Goal: Information Seeking & Learning: Check status

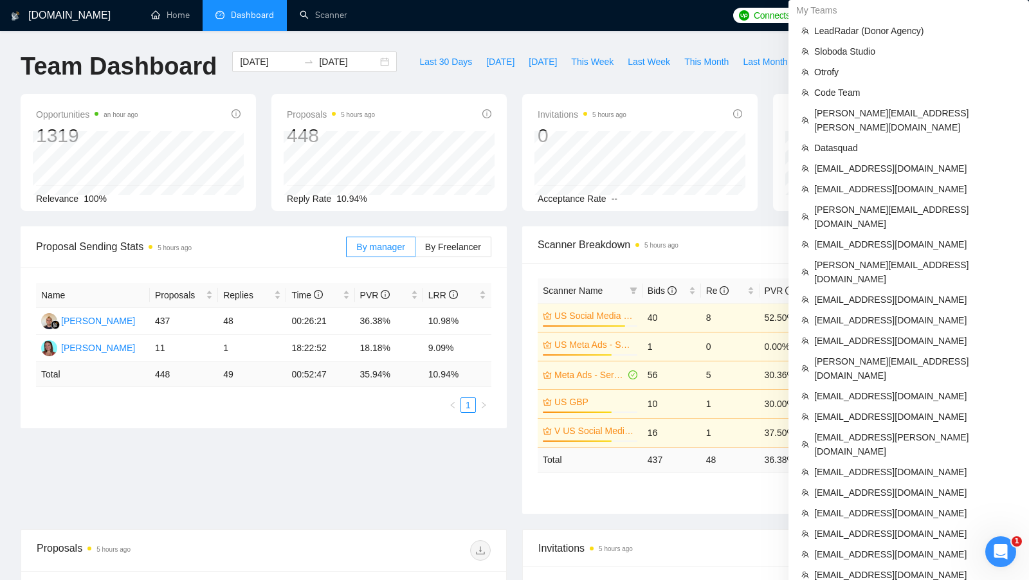
scroll to position [337, 0]
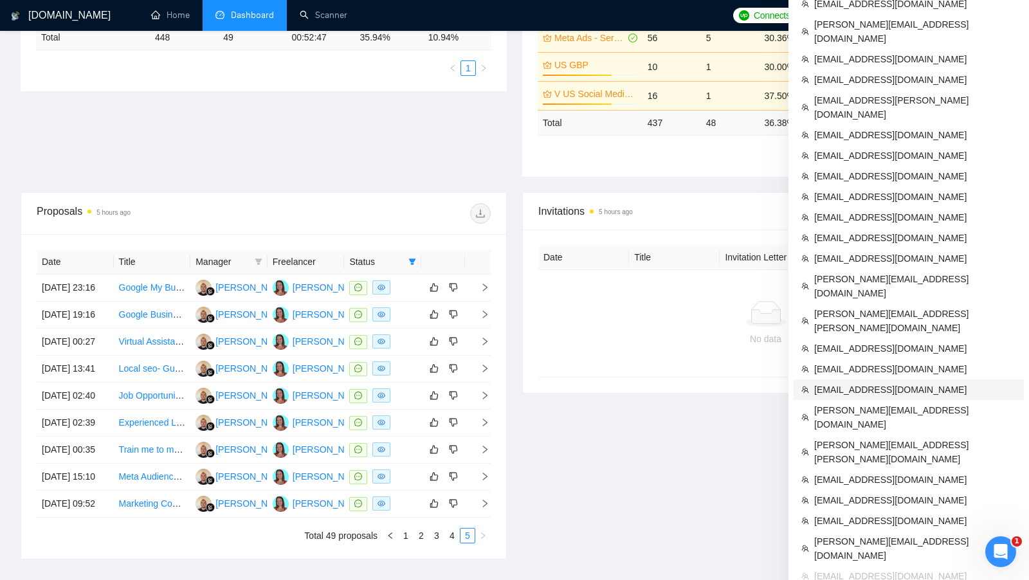
click at [878, 382] on span "[EMAIL_ADDRESS][DOMAIN_NAME]" at bounding box center [915, 389] width 202 height 14
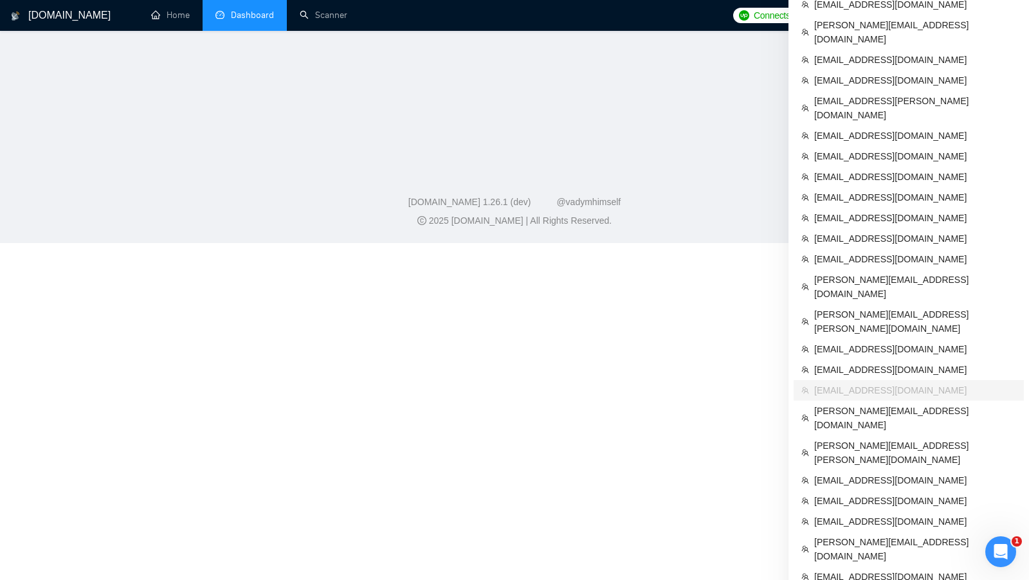
click at [238, 10] on link "Dashboard" at bounding box center [244, 15] width 58 height 11
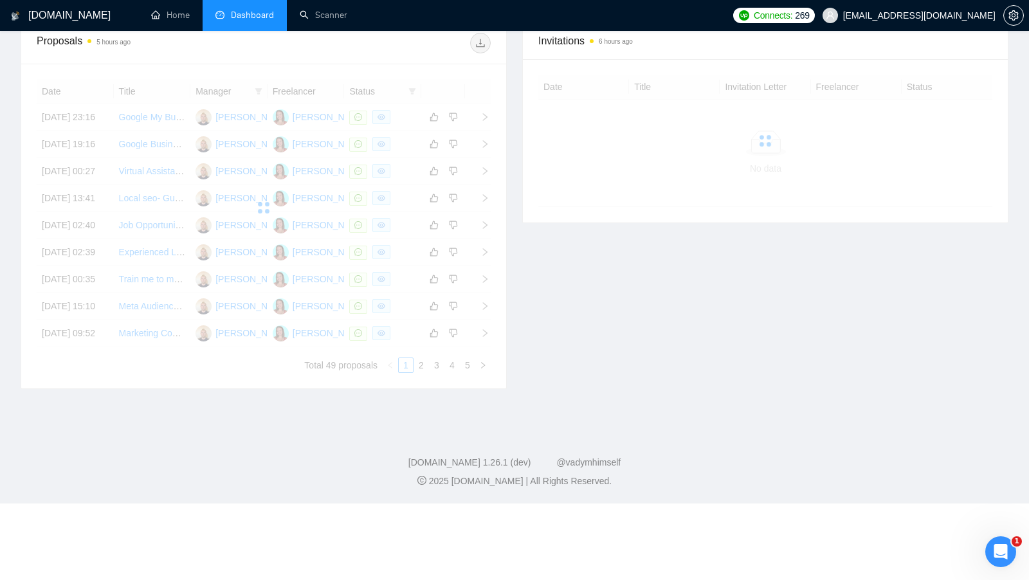
scroll to position [36, 0]
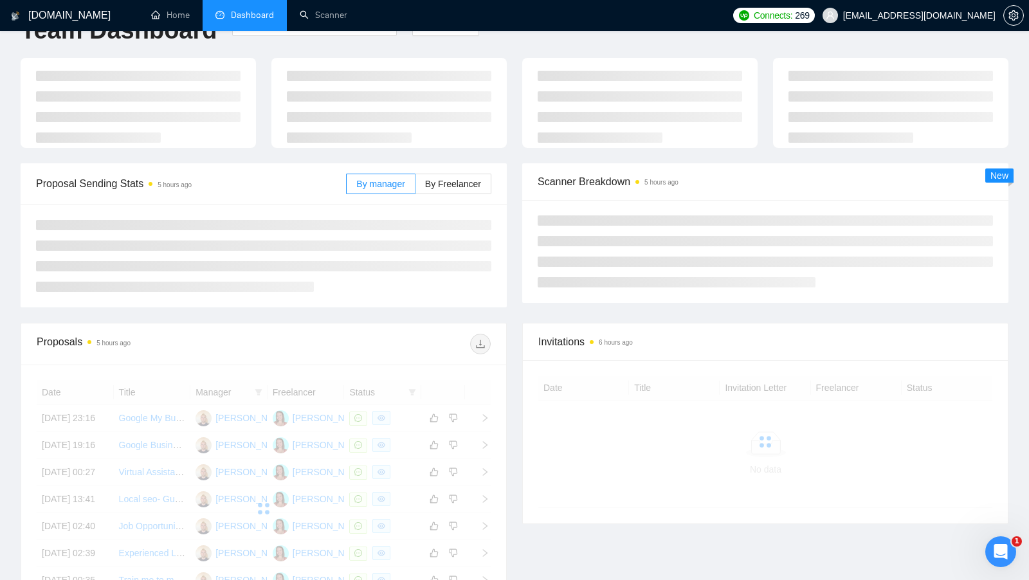
click at [237, 9] on li "Dashboard" at bounding box center [244, 15] width 84 height 31
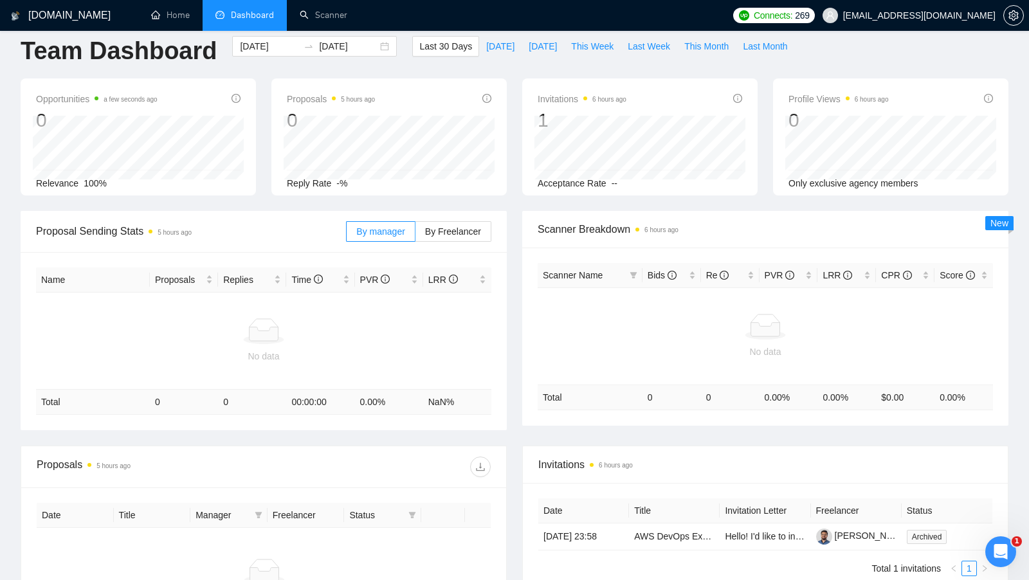
scroll to position [0, 0]
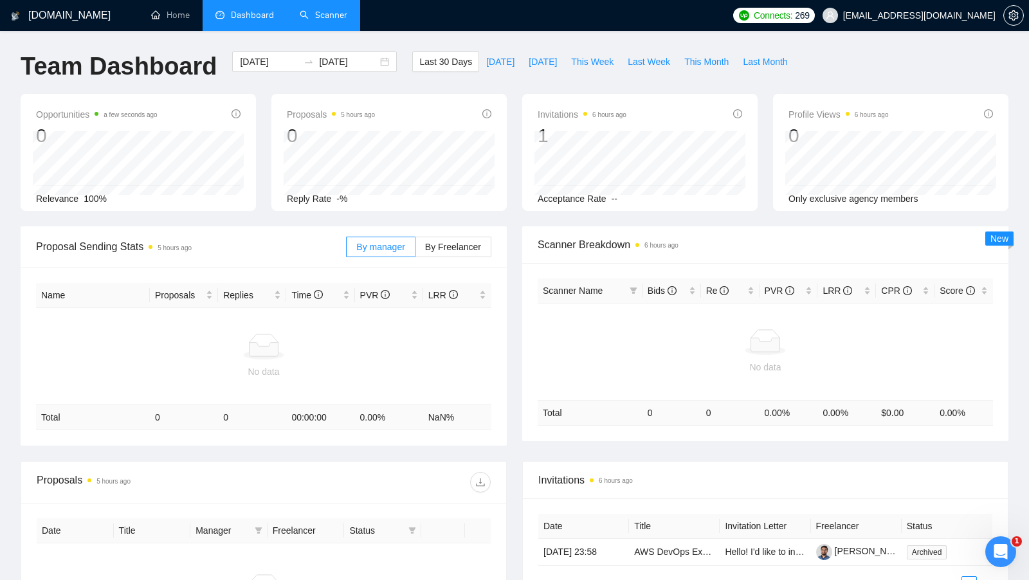
click at [332, 21] on link "Scanner" at bounding box center [324, 15] width 48 height 11
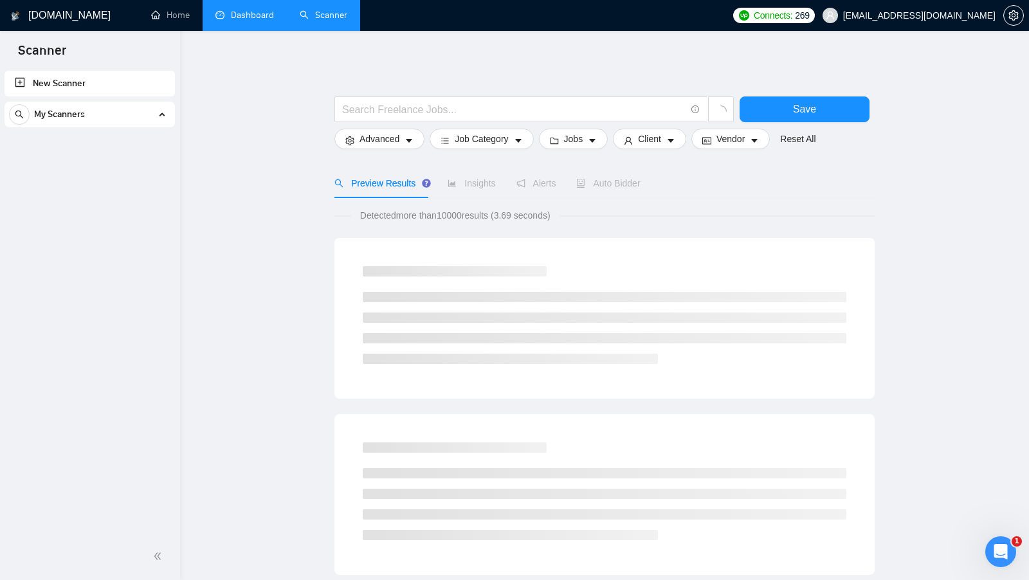
click at [161, 112] on div "My Scanners" at bounding box center [89, 115] width 161 height 26
click at [161, 113] on div "My Scanners" at bounding box center [89, 115] width 161 height 26
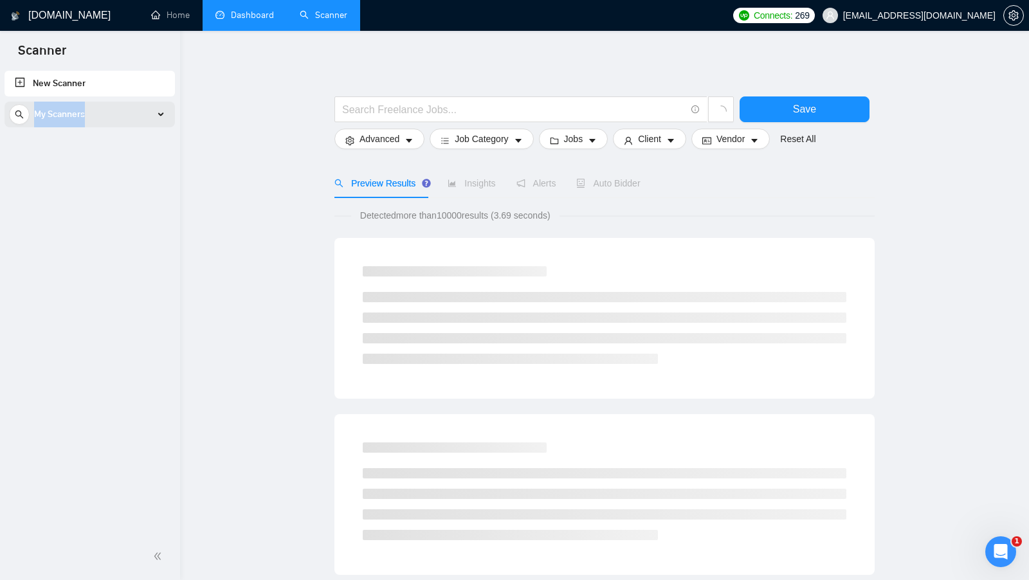
click at [161, 113] on div "My Scanners" at bounding box center [89, 115] width 161 height 26
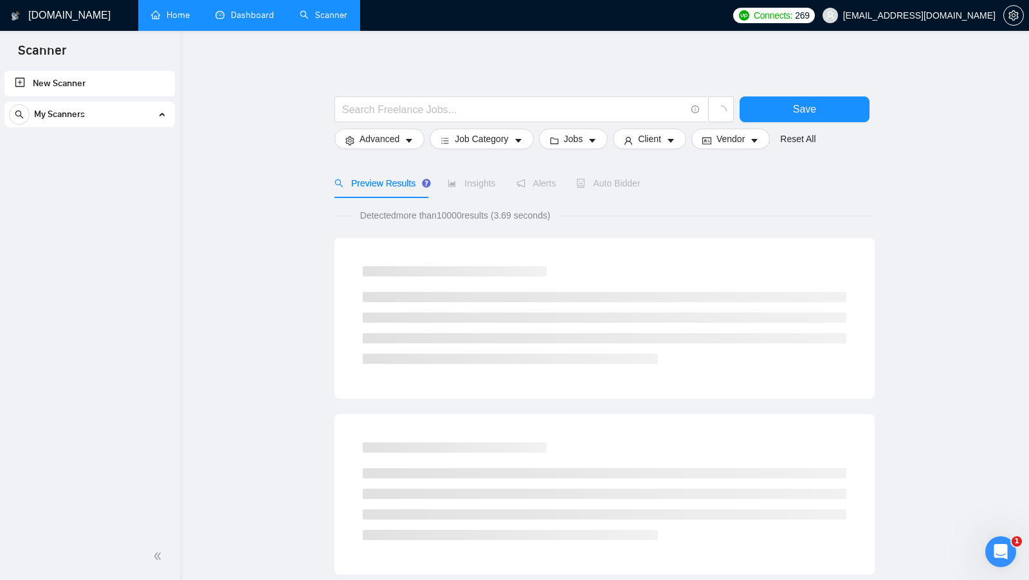
click at [180, 21] on link "Home" at bounding box center [170, 15] width 39 height 11
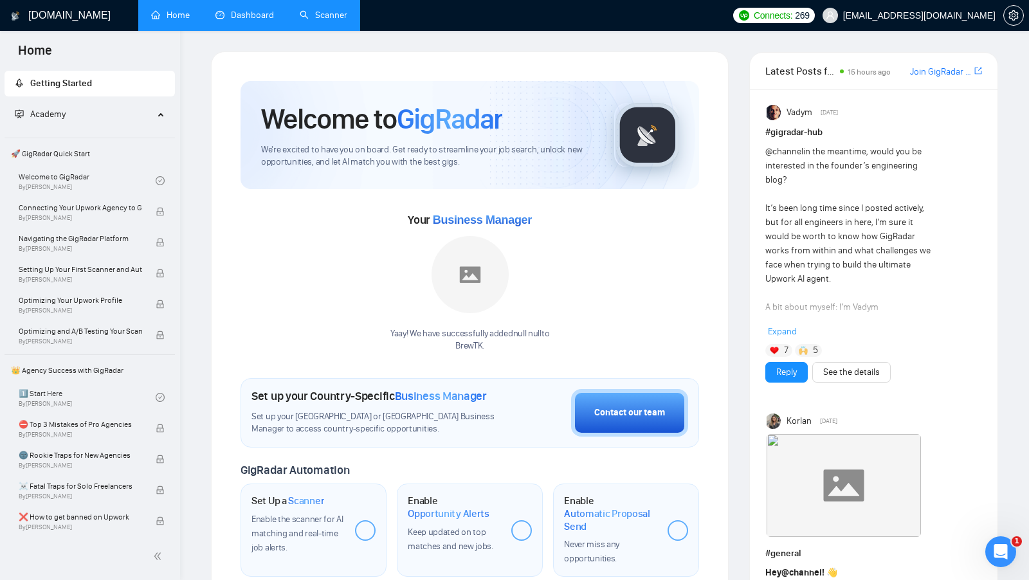
click at [224, 19] on link "Dashboard" at bounding box center [244, 15] width 58 height 11
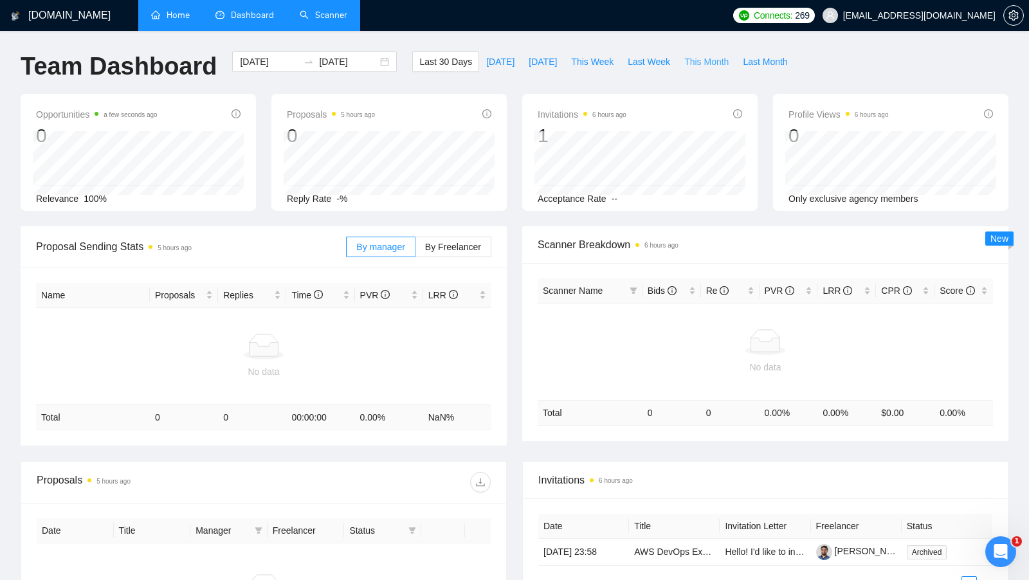
click at [713, 67] on span "This Month" at bounding box center [706, 62] width 44 height 14
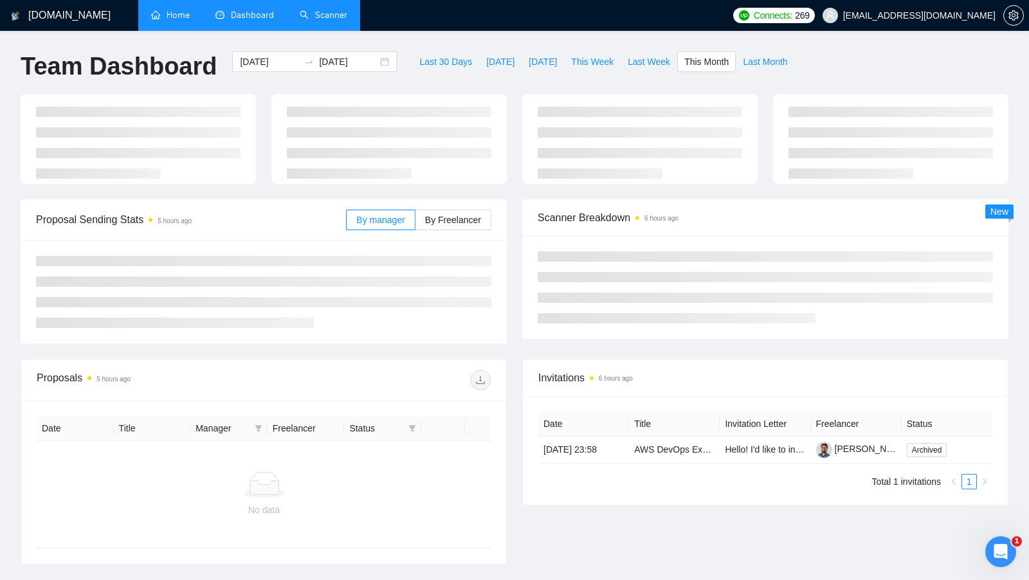
type input "[DATE]"
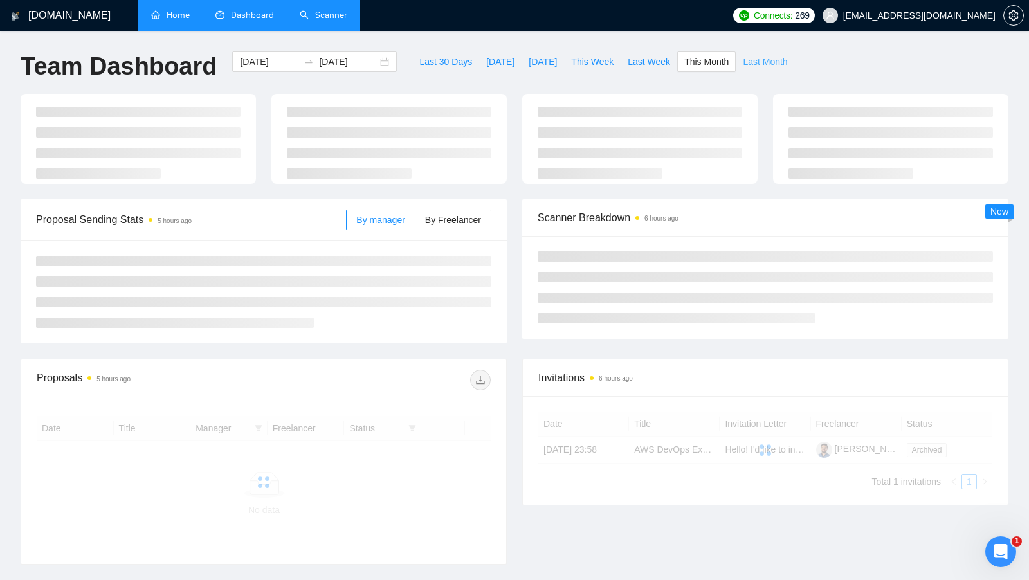
click at [759, 62] on span "Last Month" at bounding box center [764, 62] width 44 height 14
type input "[DATE]"
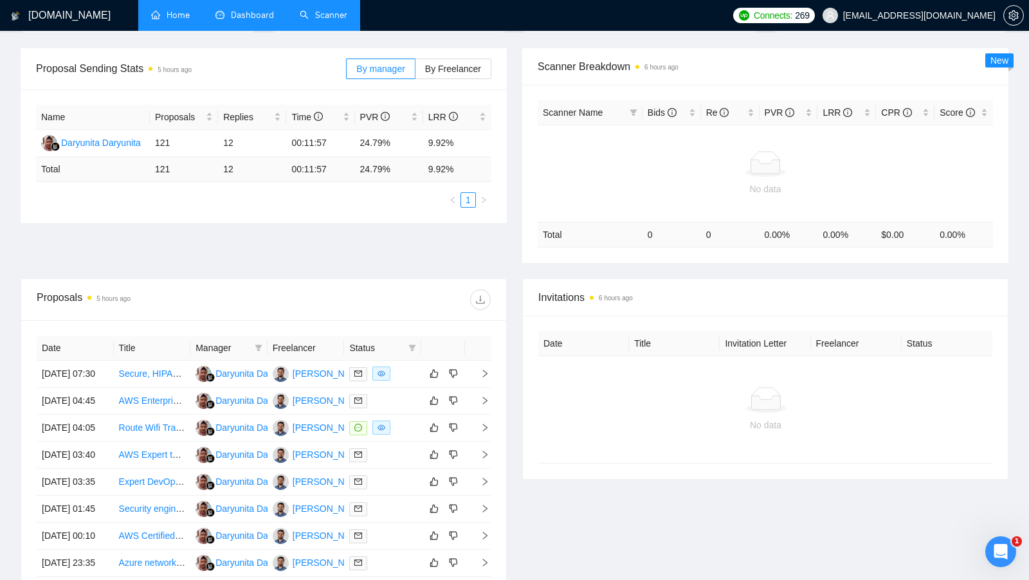
scroll to position [188, 0]
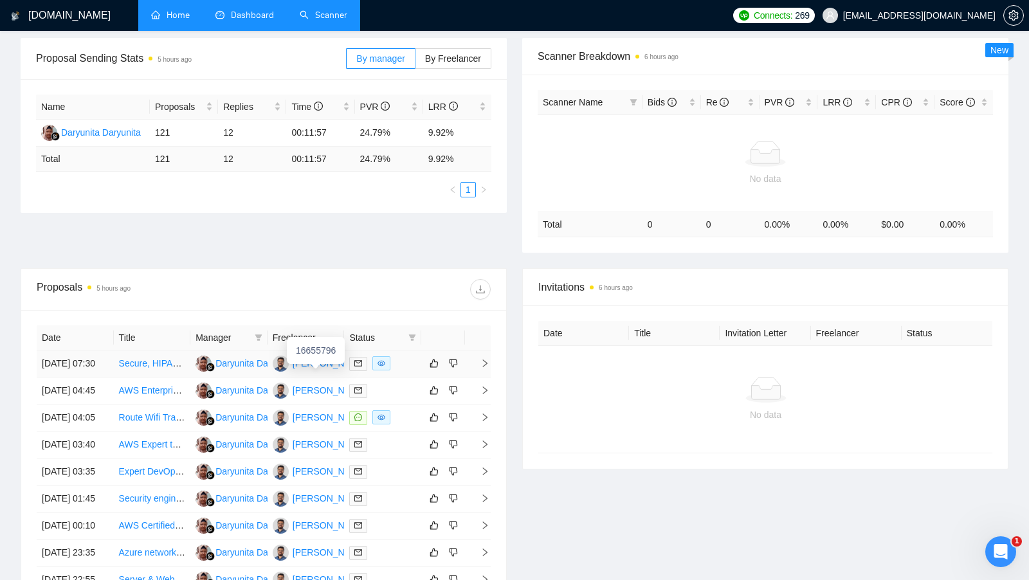
click at [308, 368] on div "[PERSON_NAME]" at bounding box center [329, 363] width 74 height 14
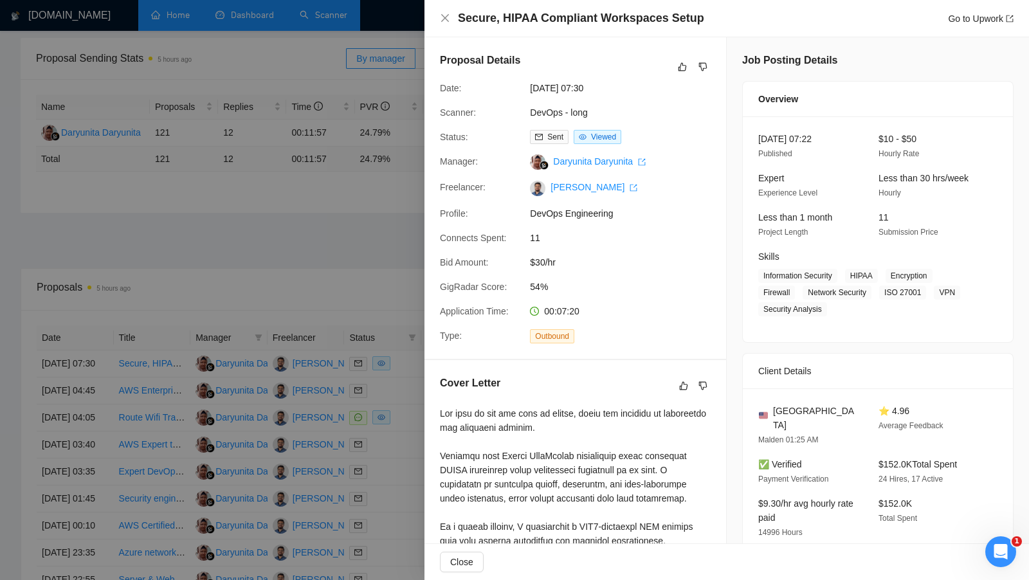
click at [425, 138] on div "Proposal Details Date: [DATE] 07:30 Scanner: DevOps - long Status: Sent Viewed …" at bounding box center [574, 197] width 301 height 321
click at [398, 141] on div at bounding box center [514, 290] width 1029 height 580
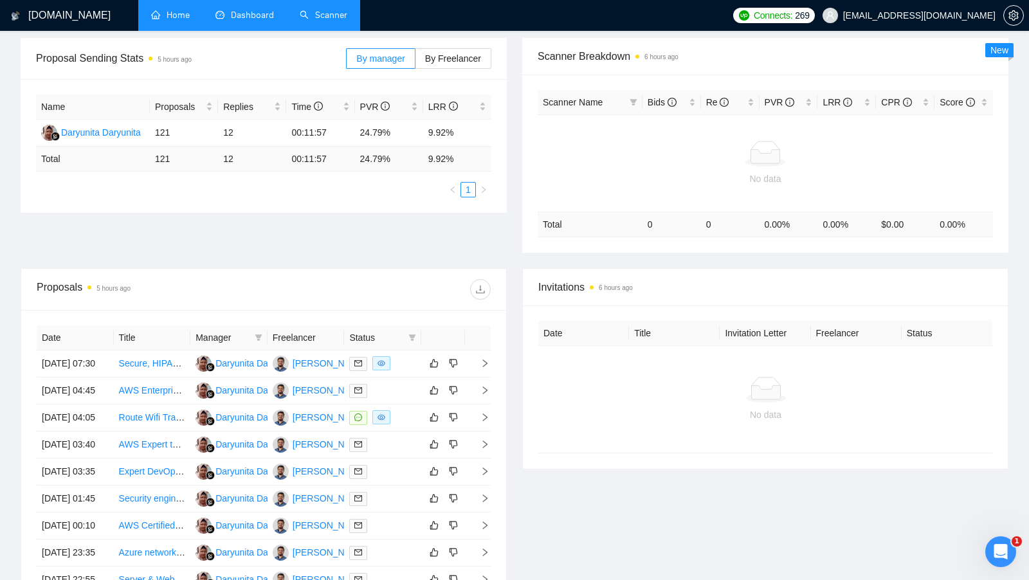
click at [170, 21] on link "Home" at bounding box center [170, 15] width 39 height 11
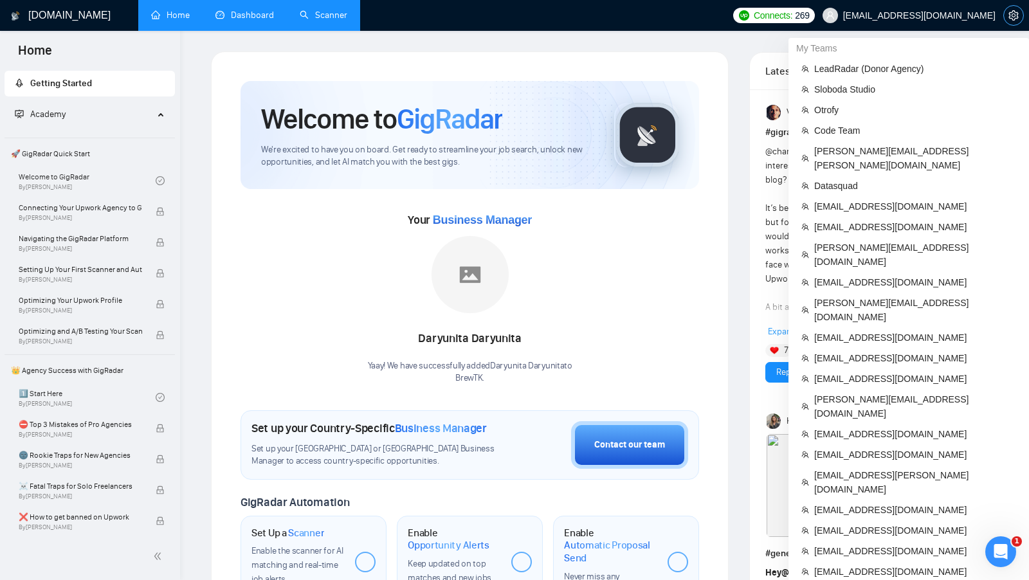
click at [1011, 15] on icon "setting" at bounding box center [1013, 15] width 10 height 10
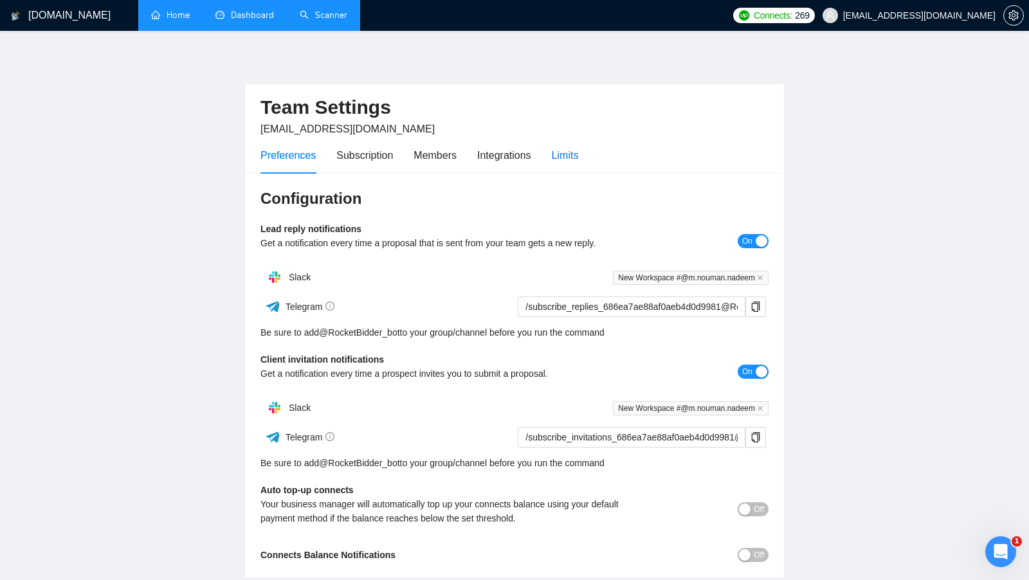
click at [569, 154] on div "Limits" at bounding box center [565, 155] width 27 height 16
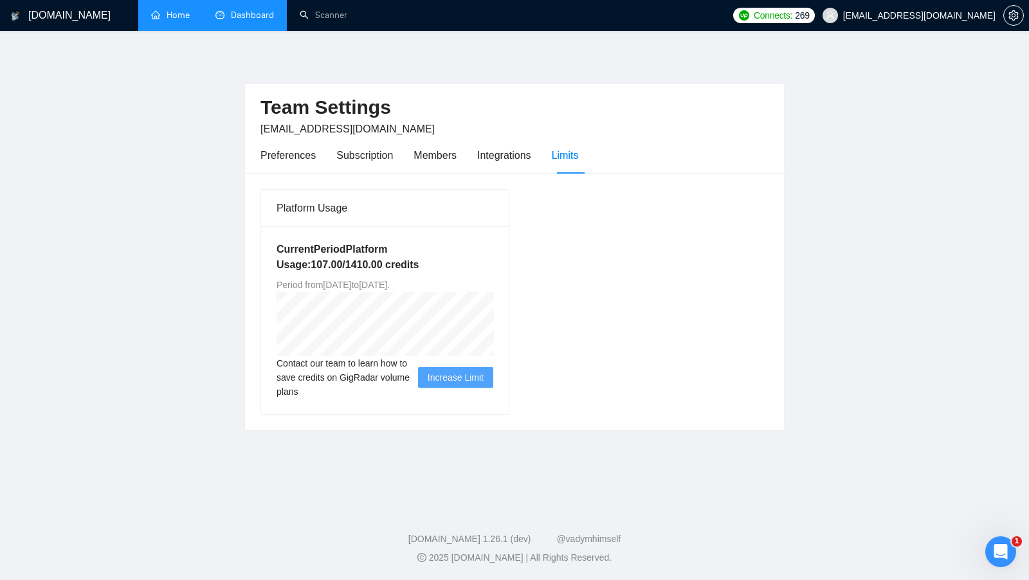
click at [242, 13] on link "Dashboard" at bounding box center [244, 15] width 58 height 11
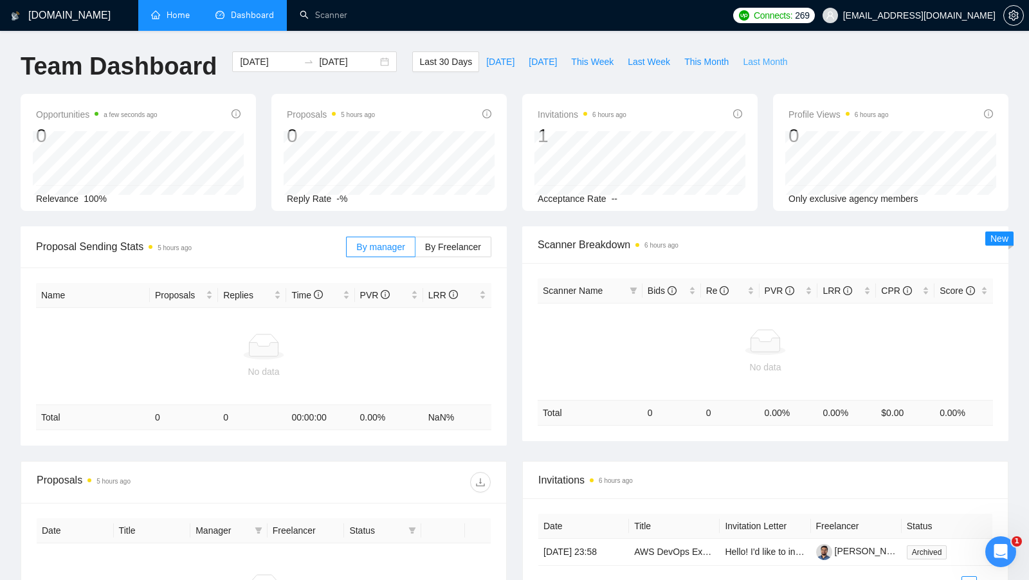
click at [745, 58] on span "Last Month" at bounding box center [764, 62] width 44 height 14
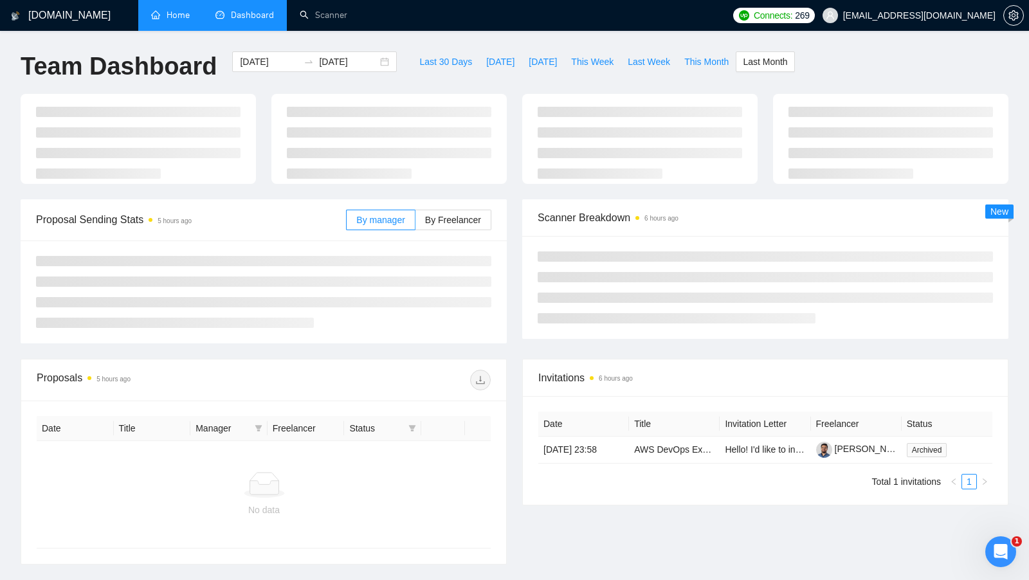
type input "[DATE]"
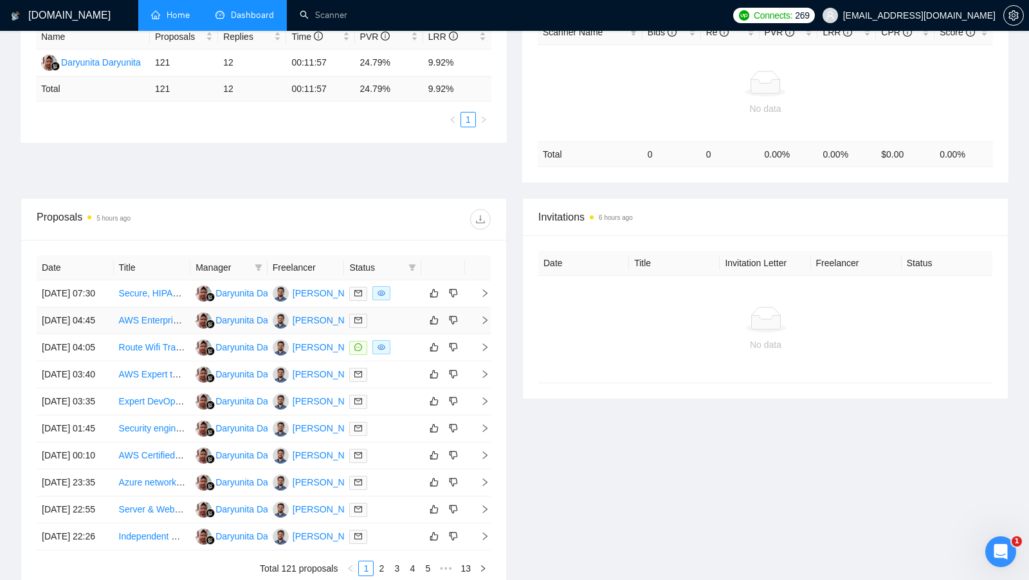
scroll to position [501, 0]
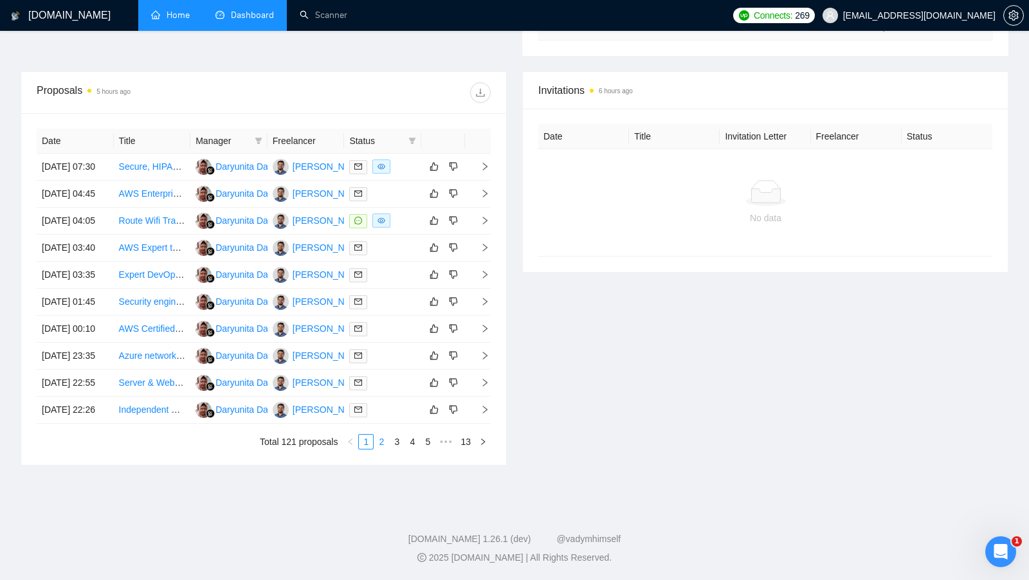
click at [382, 444] on link "2" at bounding box center [381, 442] width 14 height 14
click at [396, 449] on link "3" at bounding box center [397, 442] width 14 height 14
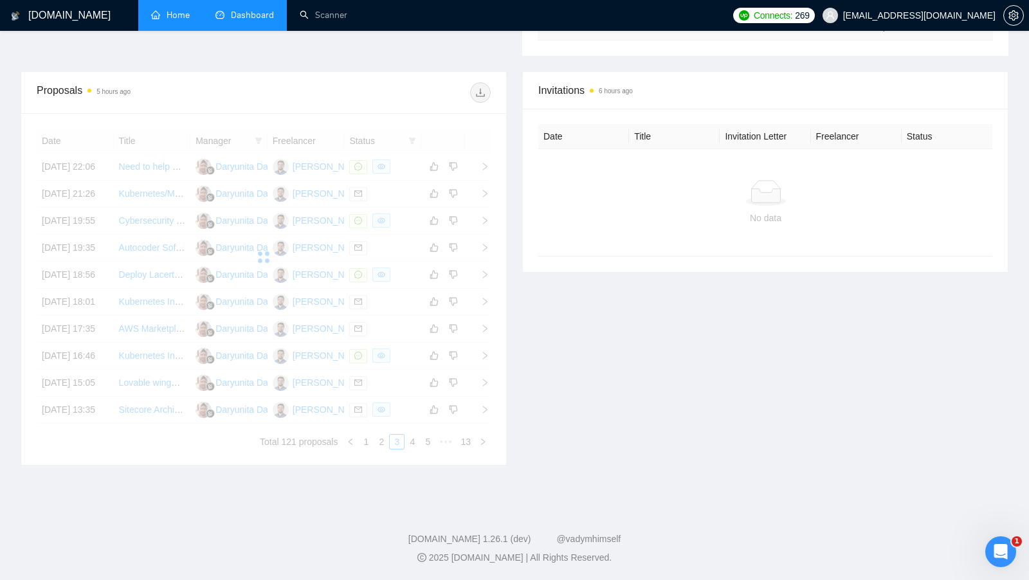
scroll to position [463, 0]
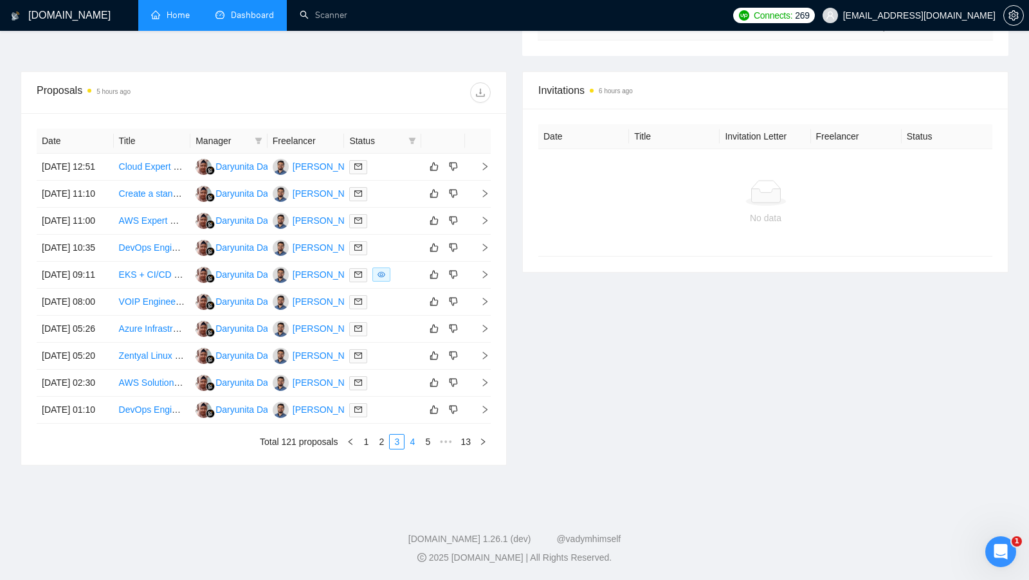
click at [414, 449] on link "4" at bounding box center [412, 442] width 14 height 14
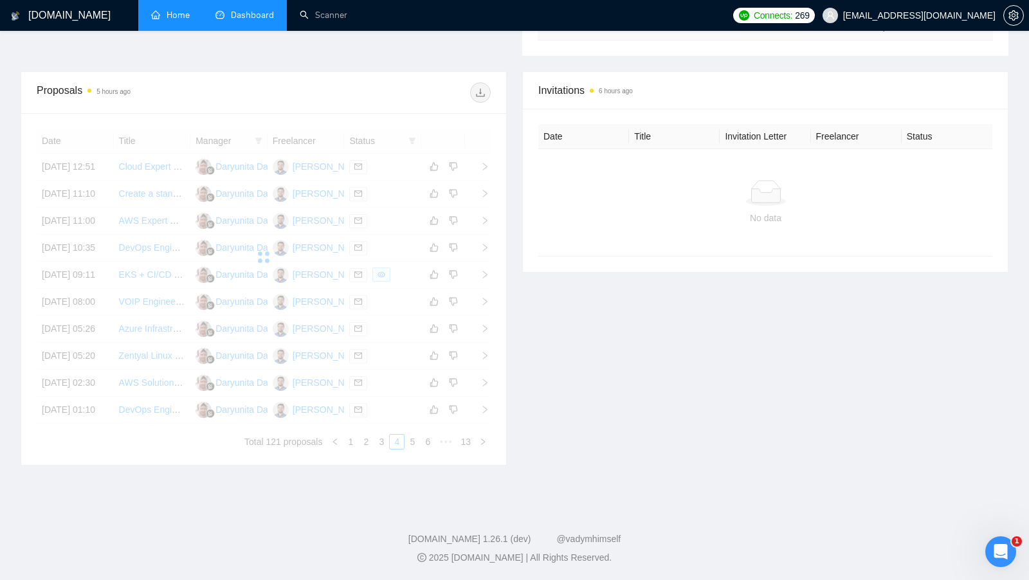
scroll to position [478, 0]
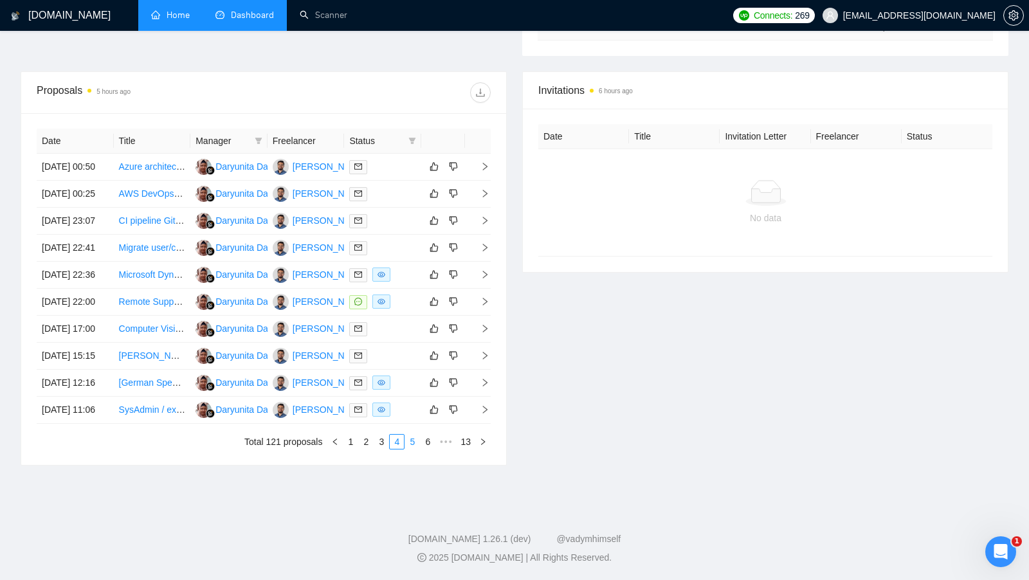
click at [415, 449] on link "5" at bounding box center [412, 442] width 14 height 14
click at [413, 449] on link "6" at bounding box center [412, 442] width 14 height 14
click at [415, 449] on link "7" at bounding box center [412, 442] width 14 height 14
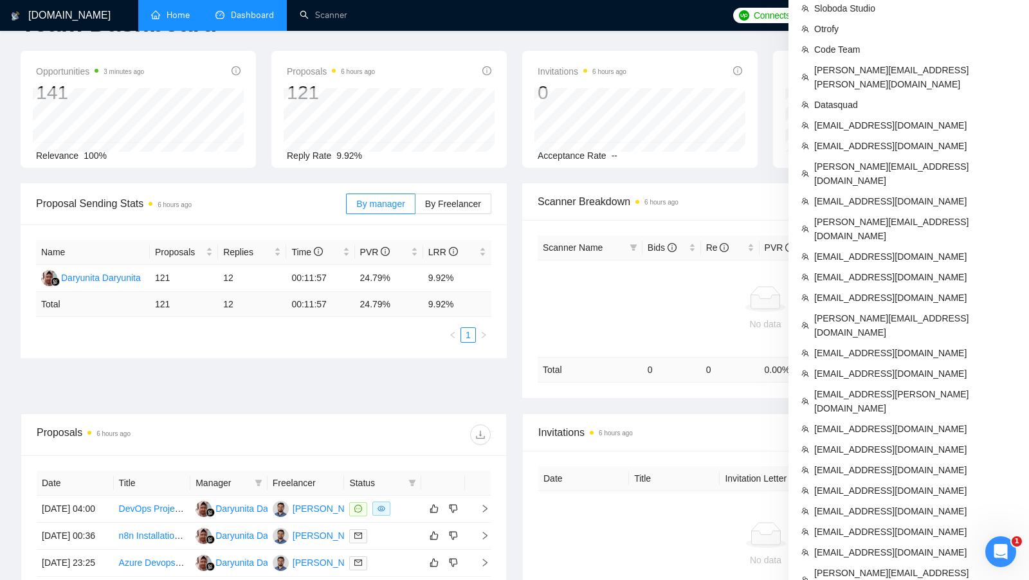
scroll to position [481, 0]
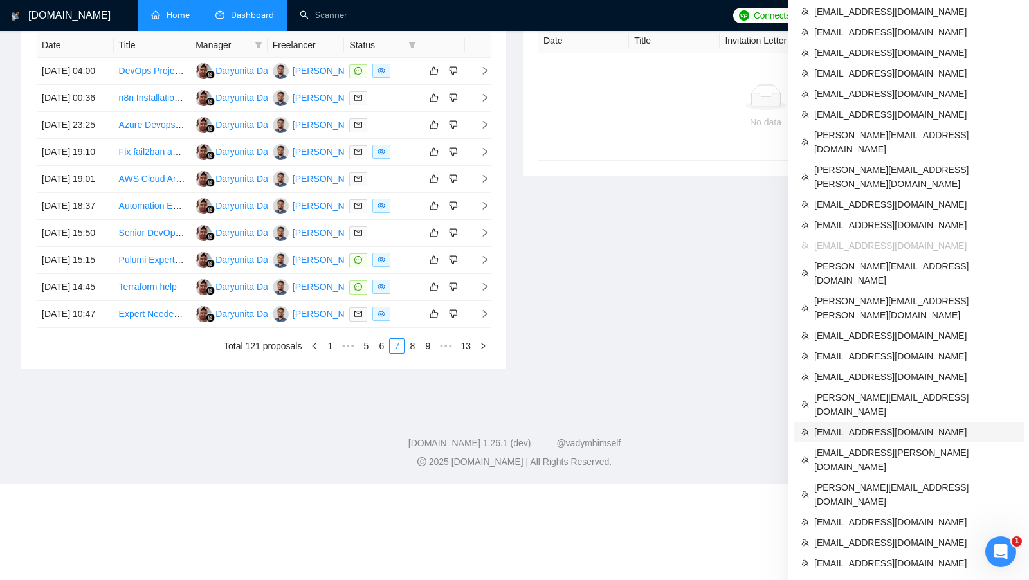
click at [892, 425] on span "[EMAIL_ADDRESS][DOMAIN_NAME]" at bounding box center [915, 432] width 202 height 14
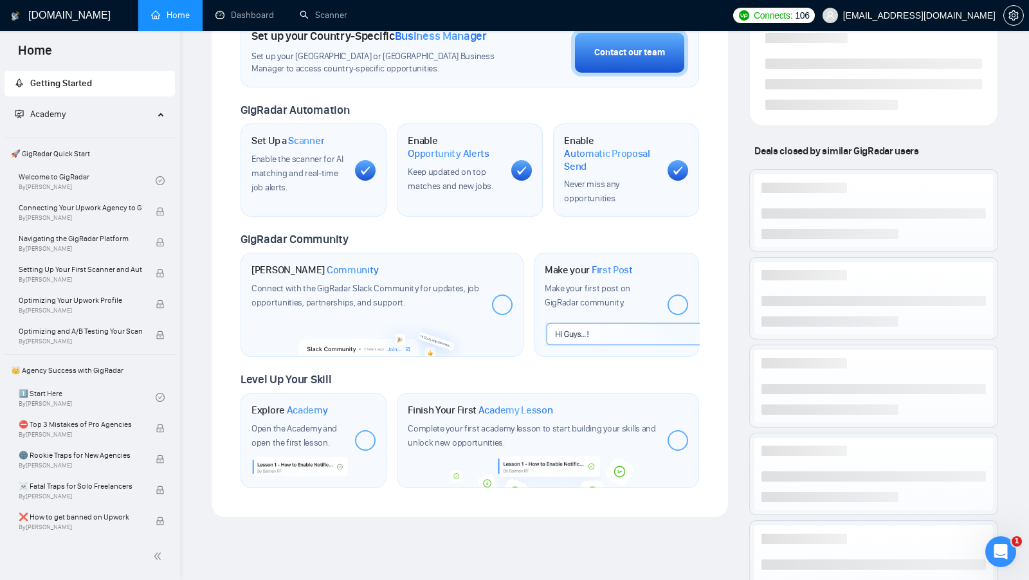
scroll to position [352, 0]
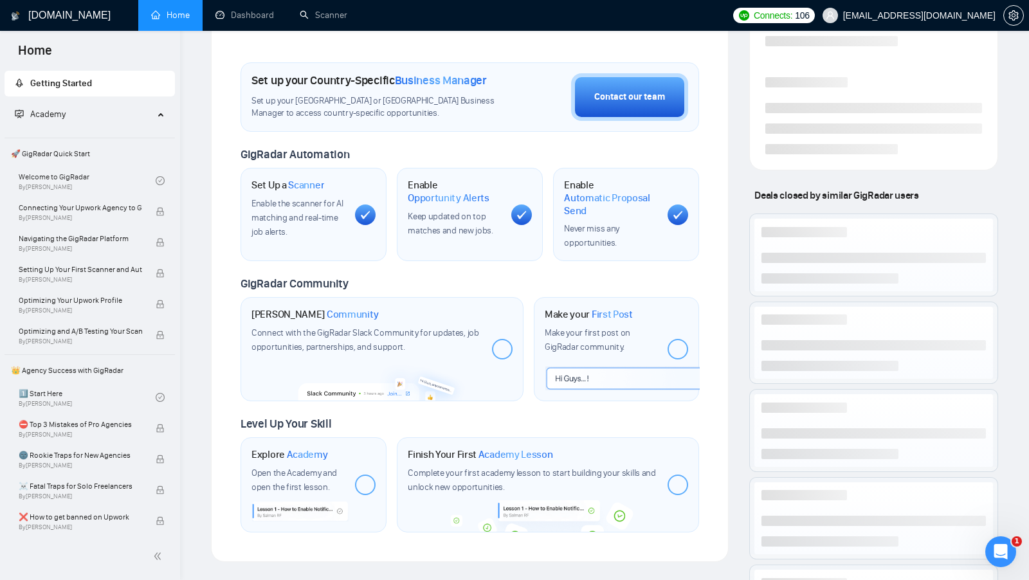
click at [249, 62] on div "Set up your Country-Specific Business Manager Set up your [GEOGRAPHIC_DATA] or …" at bounding box center [469, 96] width 458 height 69
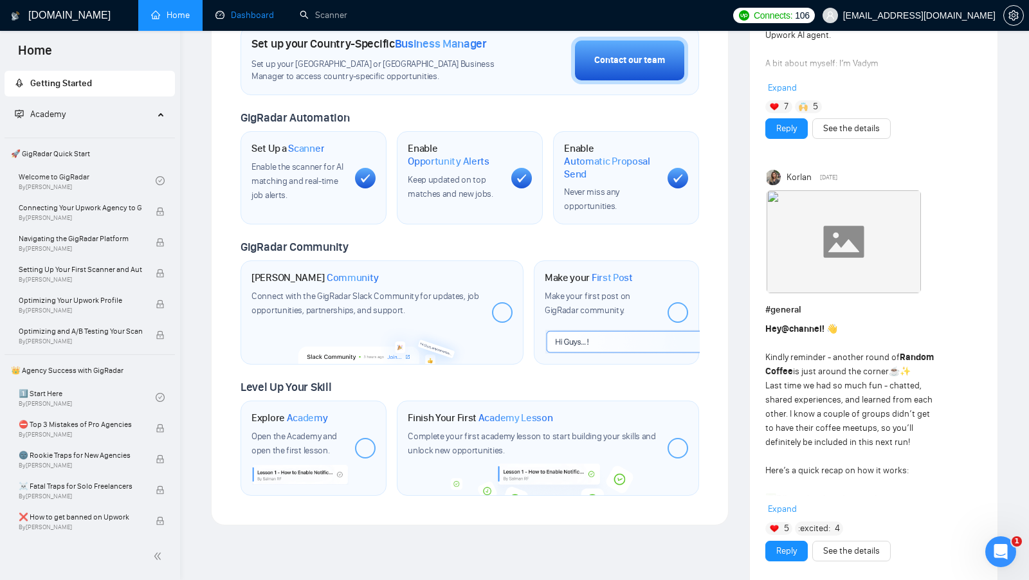
click at [246, 14] on link "Dashboard" at bounding box center [244, 15] width 58 height 11
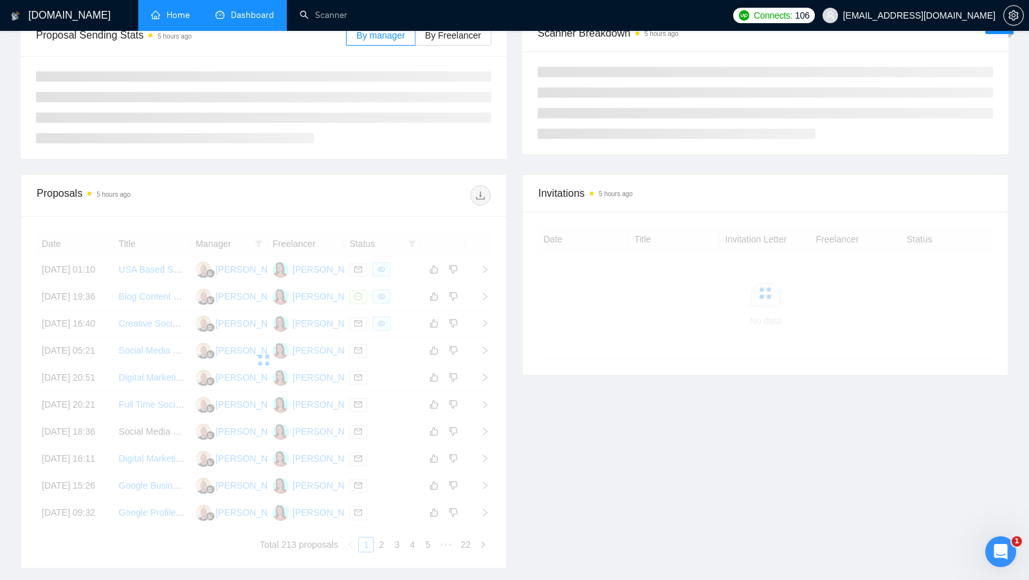
scroll to position [180, 0]
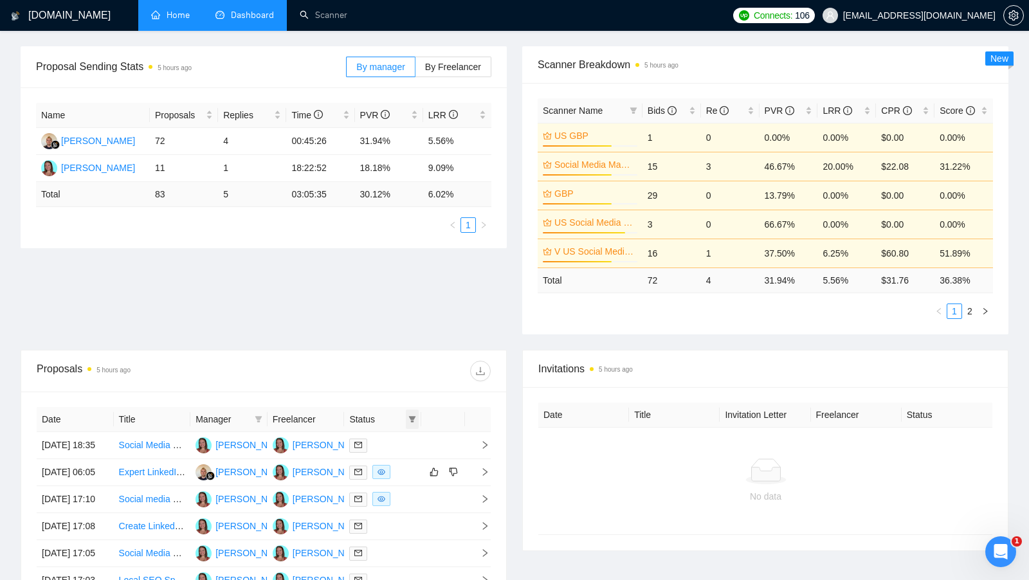
click at [411, 416] on icon "filter" at bounding box center [412, 419] width 7 height 6
click at [362, 440] on span "Chat" at bounding box center [371, 440] width 24 height 10
checkbox input "true"
click at [403, 393] on div "Date Title Manager Freelancer Status [DATE] 18:35 Social Media Marketing Expert…" at bounding box center [263, 567] width 485 height 352
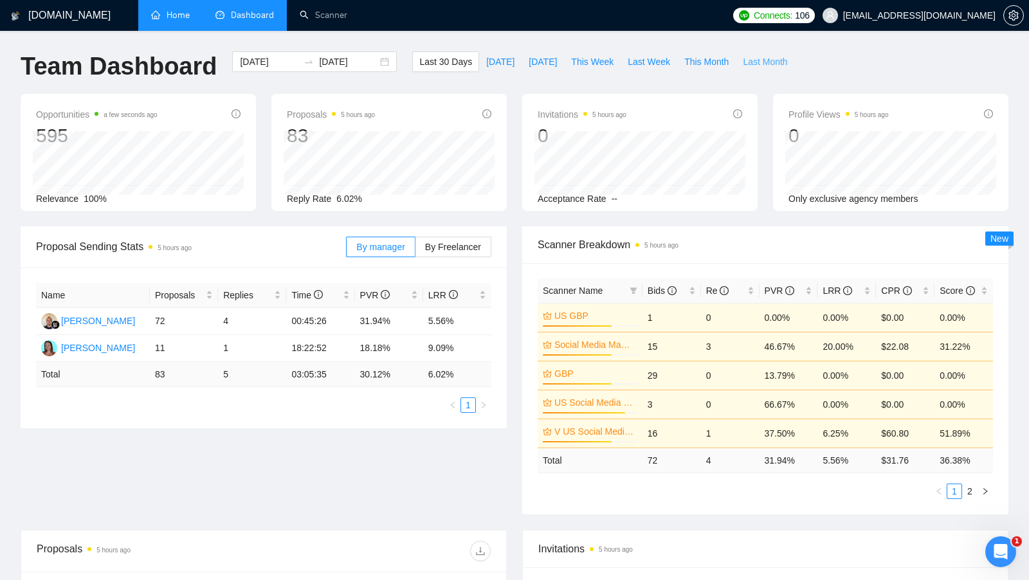
click at [754, 65] on span "Last Month" at bounding box center [764, 62] width 44 height 14
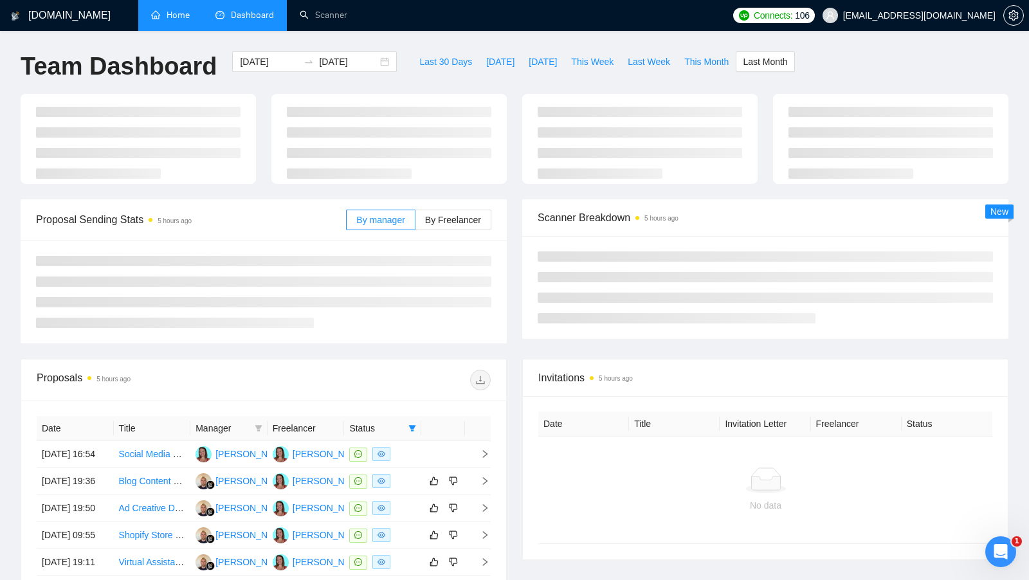
type input "[DATE]"
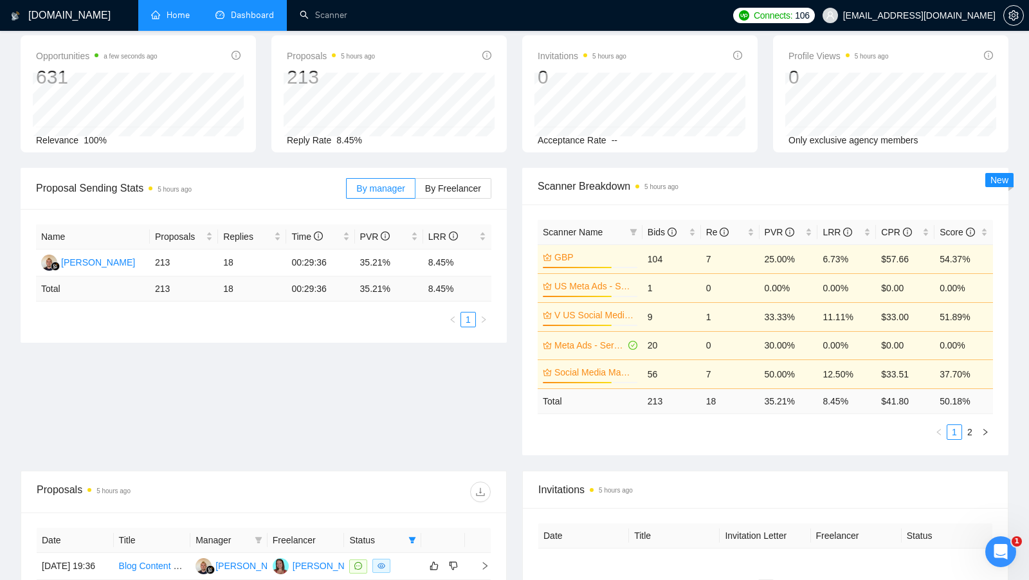
scroll to position [93, 0]
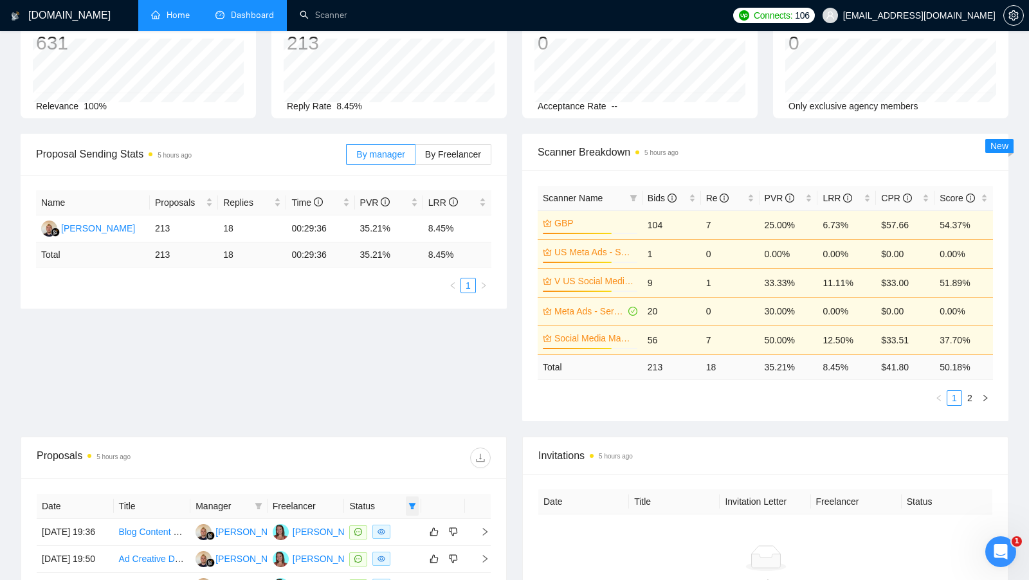
click at [417, 506] on span at bounding box center [412, 505] width 13 height 19
click at [423, 458] on div at bounding box center [377, 457] width 227 height 21
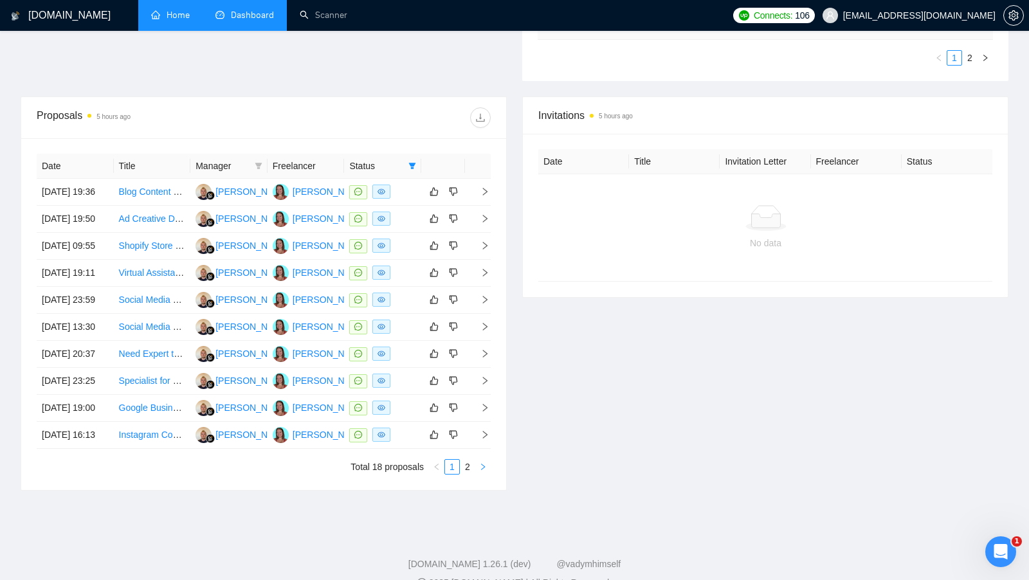
scroll to position [224, 0]
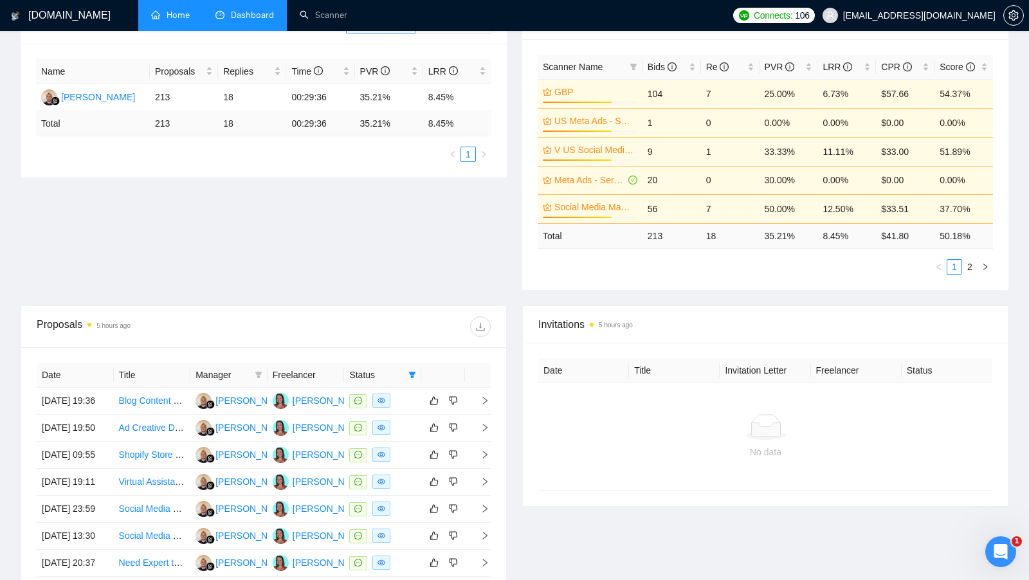
click at [494, 319] on div "Proposals 5 hours ago" at bounding box center [263, 327] width 485 height 42
click at [485, 322] on span "download" at bounding box center [480, 326] width 19 height 10
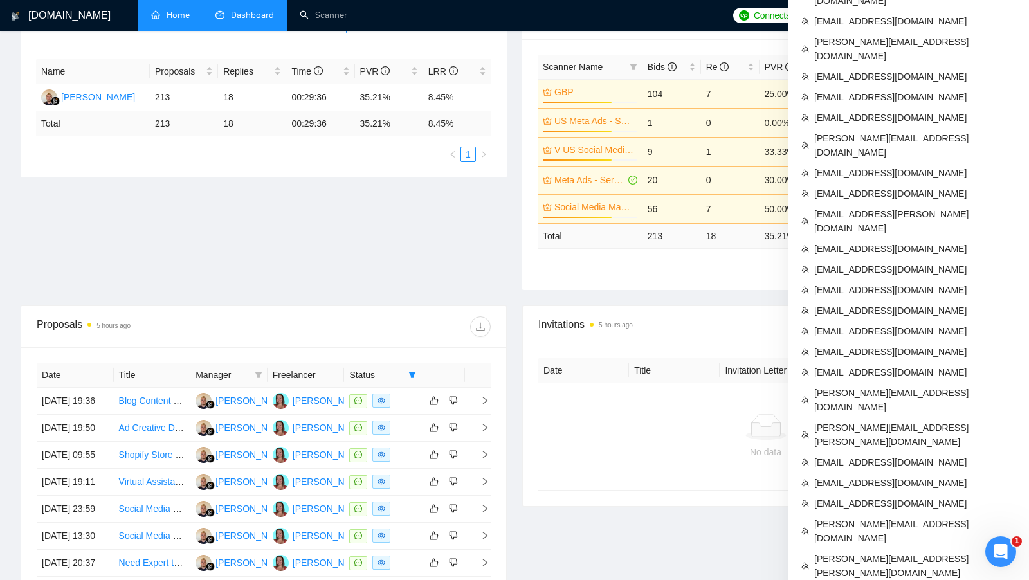
copy ul "[EMAIL_ADDRESS][DOMAIN_NAME]"
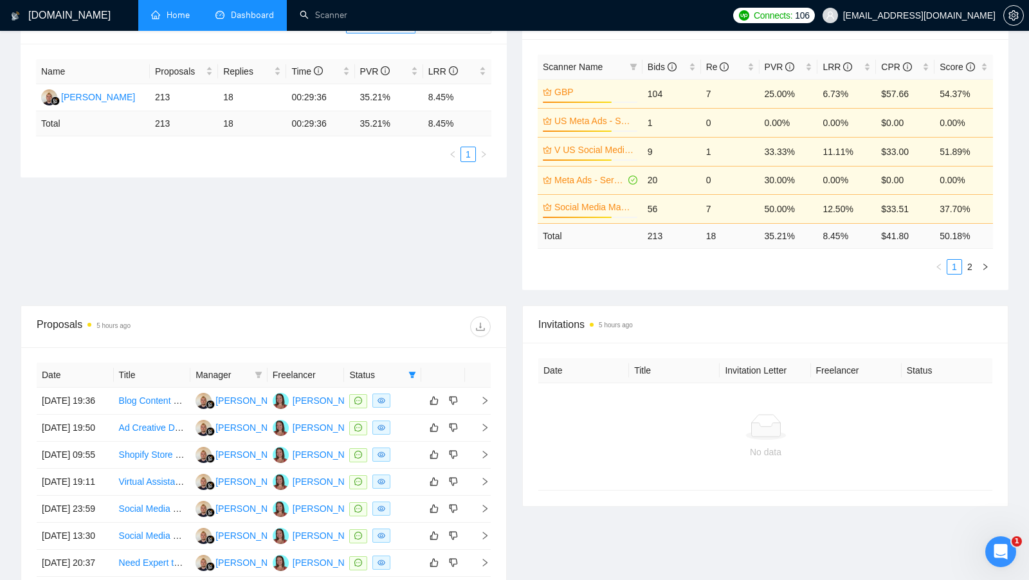
click at [457, 285] on div "Proposal Sending Stats 5 hours ago By manager By Freelancer Name Proposals Repl…" at bounding box center [514, 154] width 1003 height 303
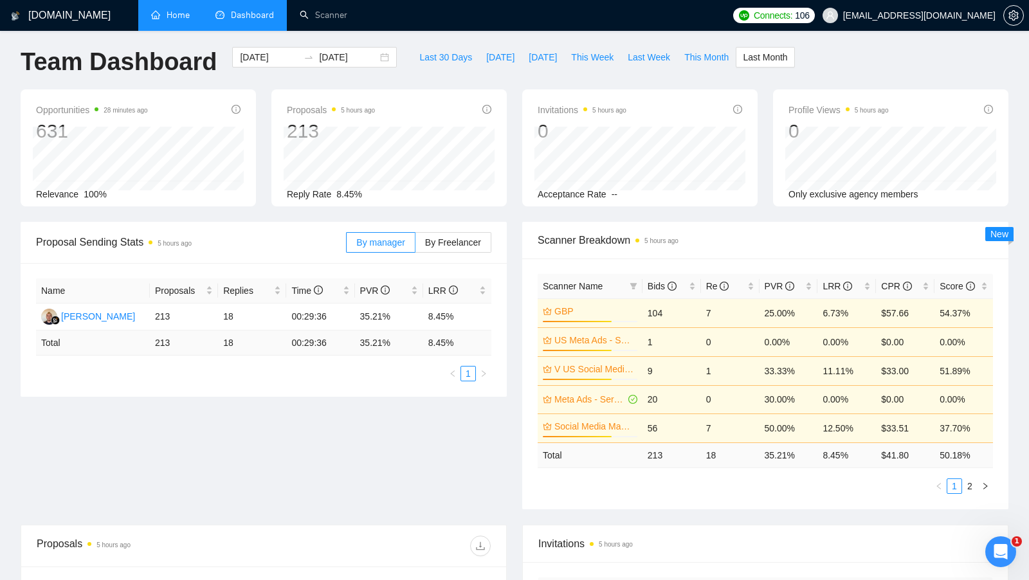
scroll to position [5, 0]
drag, startPoint x: 498, startPoint y: 118, endPoint x: 487, endPoint y: 119, distance: 10.3
click at [490, 119] on div "Proposals 5 hours ago 213 [DATE] Sent 15 Replied 1 Reply Rate 8.45%" at bounding box center [388, 147] width 235 height 117
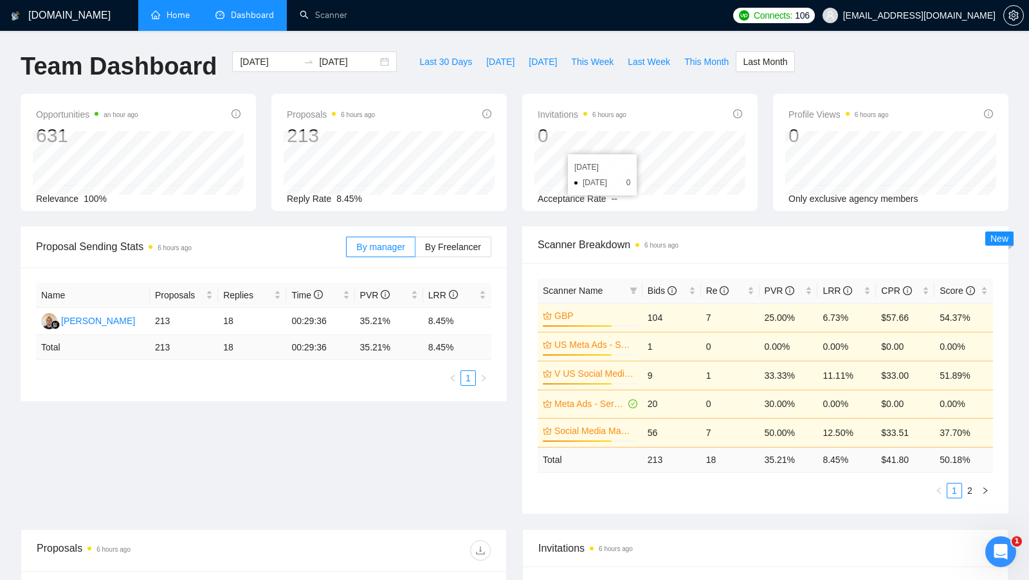
scroll to position [1, 0]
